Goal: Information Seeking & Learning: Compare options

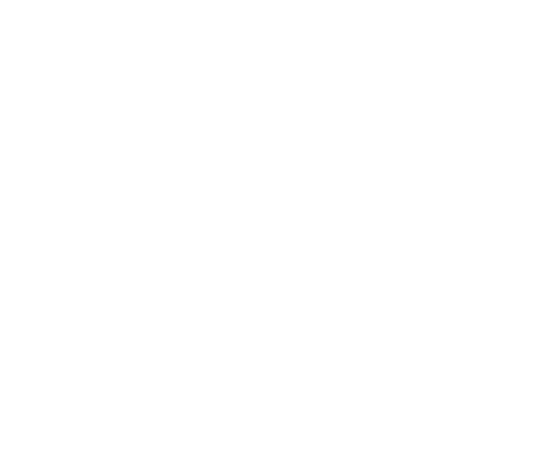
select select "******"
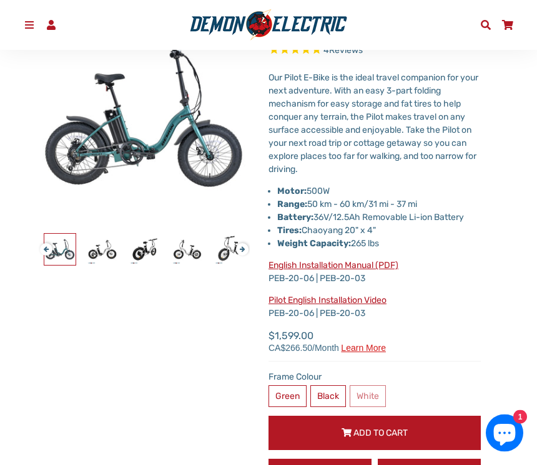
scroll to position [182, 0]
click at [108, 256] on img at bounding box center [102, 249] width 31 height 31
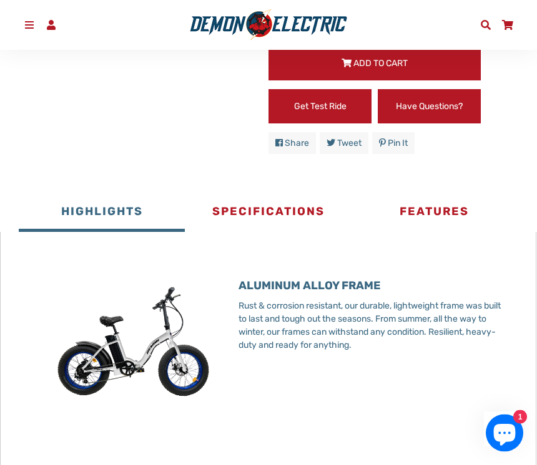
click at [306, 209] on button "Specifications" at bounding box center [268, 213] width 166 height 37
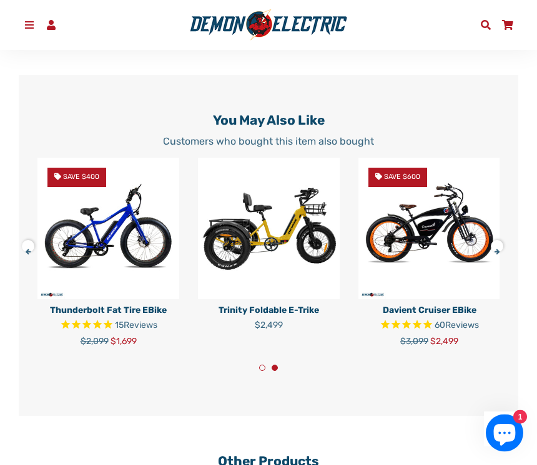
scroll to position [2383, 0]
click at [31, 237] on button at bounding box center [32, 244] width 22 height 22
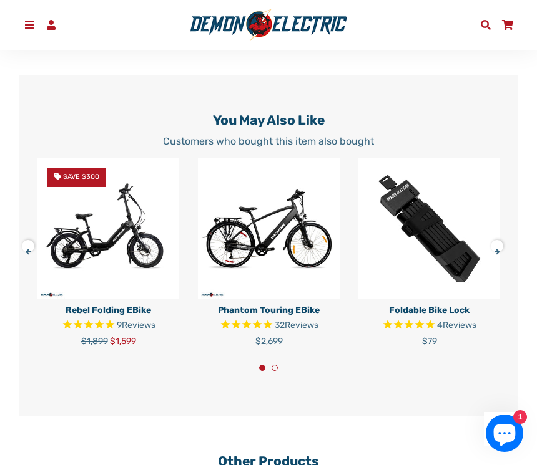
click at [492, 238] on button at bounding box center [501, 244] width 22 height 22
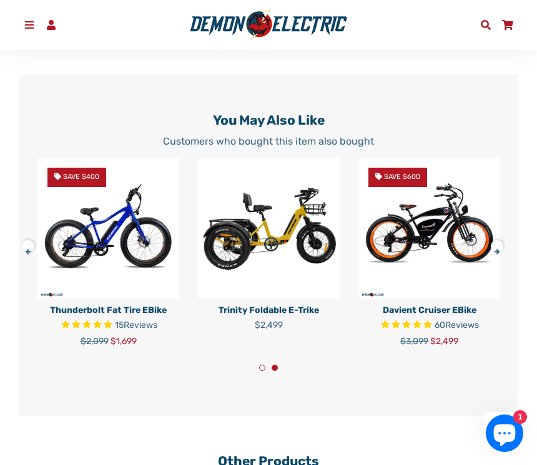
click at [505, 235] on button at bounding box center [501, 244] width 22 height 22
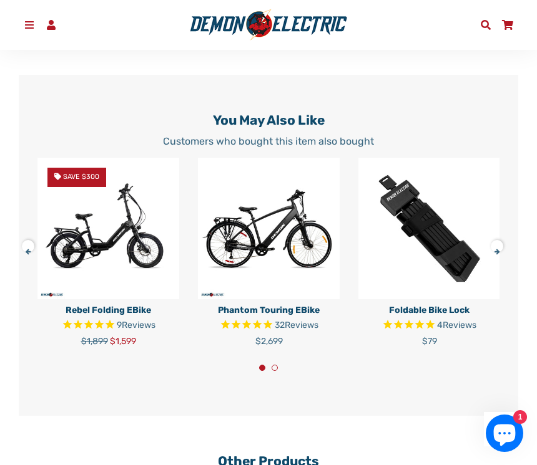
click at [505, 236] on button at bounding box center [501, 244] width 22 height 22
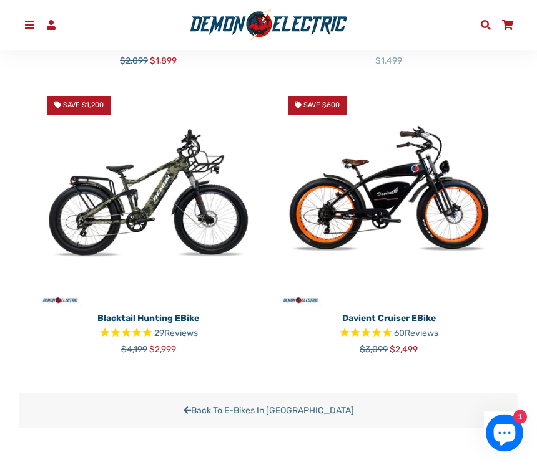
scroll to position [3064, 0]
click at [149, 327] on icon "Rated 4.7 out of 5 stars 29 reviews" at bounding box center [147, 334] width 11 height 14
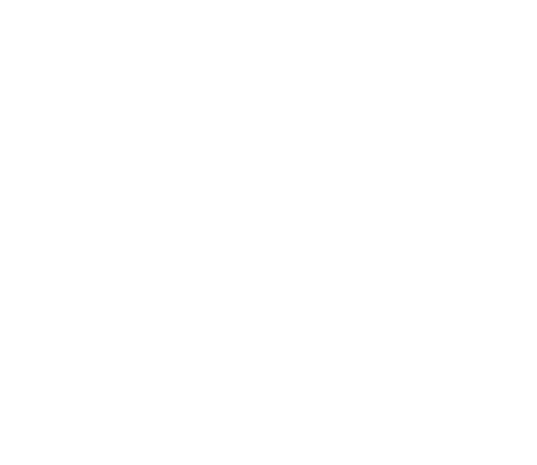
select select "******"
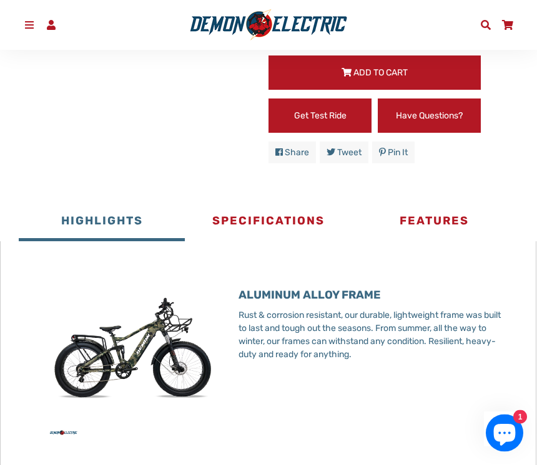
click at [266, 212] on button "Specifications" at bounding box center [268, 223] width 166 height 37
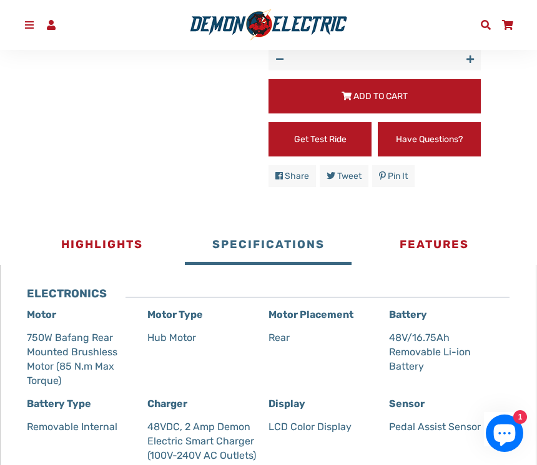
scroll to position [590, 0]
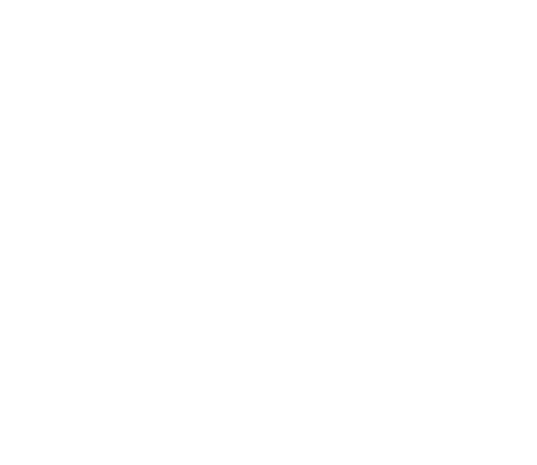
select select "******"
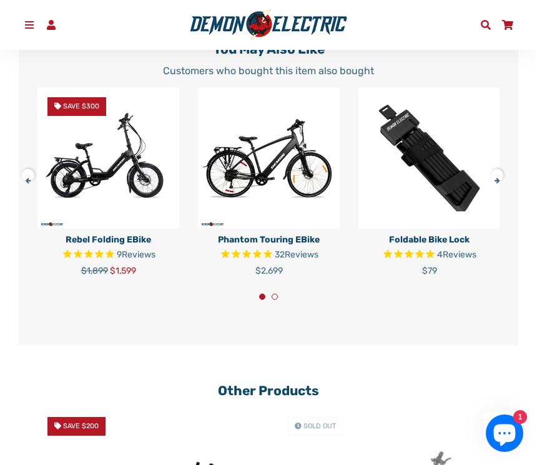
click at [295, 383] on h2 "Other Products" at bounding box center [268, 391] width 462 height 16
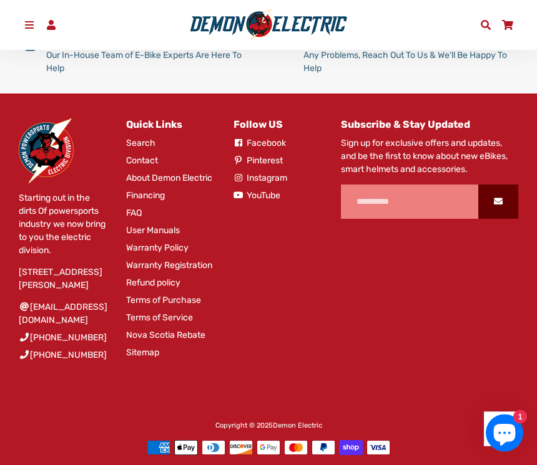
scroll to position [4444, 0]
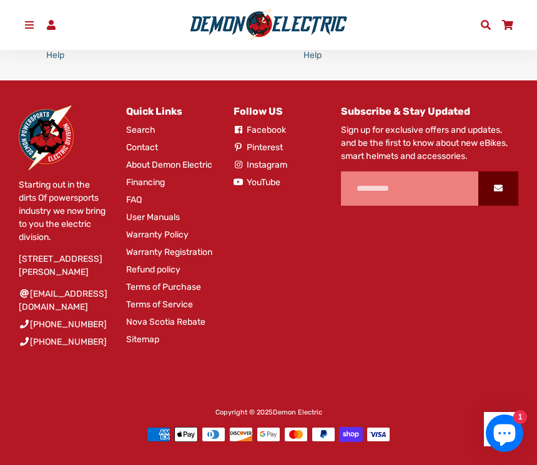
click at [255, 128] on link "Facebook" at bounding box center [259, 130] width 52 height 13
